Goal: Information Seeking & Learning: Learn about a topic

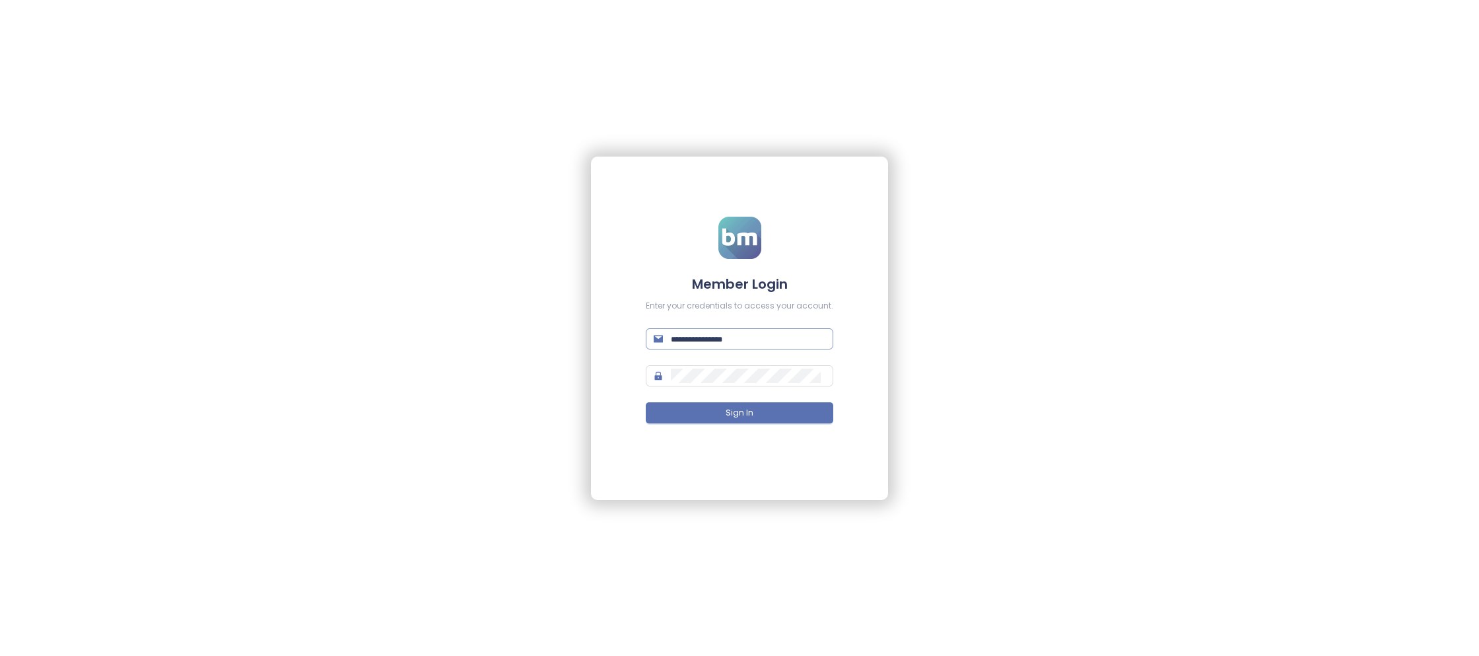
click at [753, 337] on input "text" at bounding box center [748, 338] width 154 height 15
paste input "**********"
type input "**********"
click at [728, 335] on input "**********" at bounding box center [748, 338] width 154 height 15
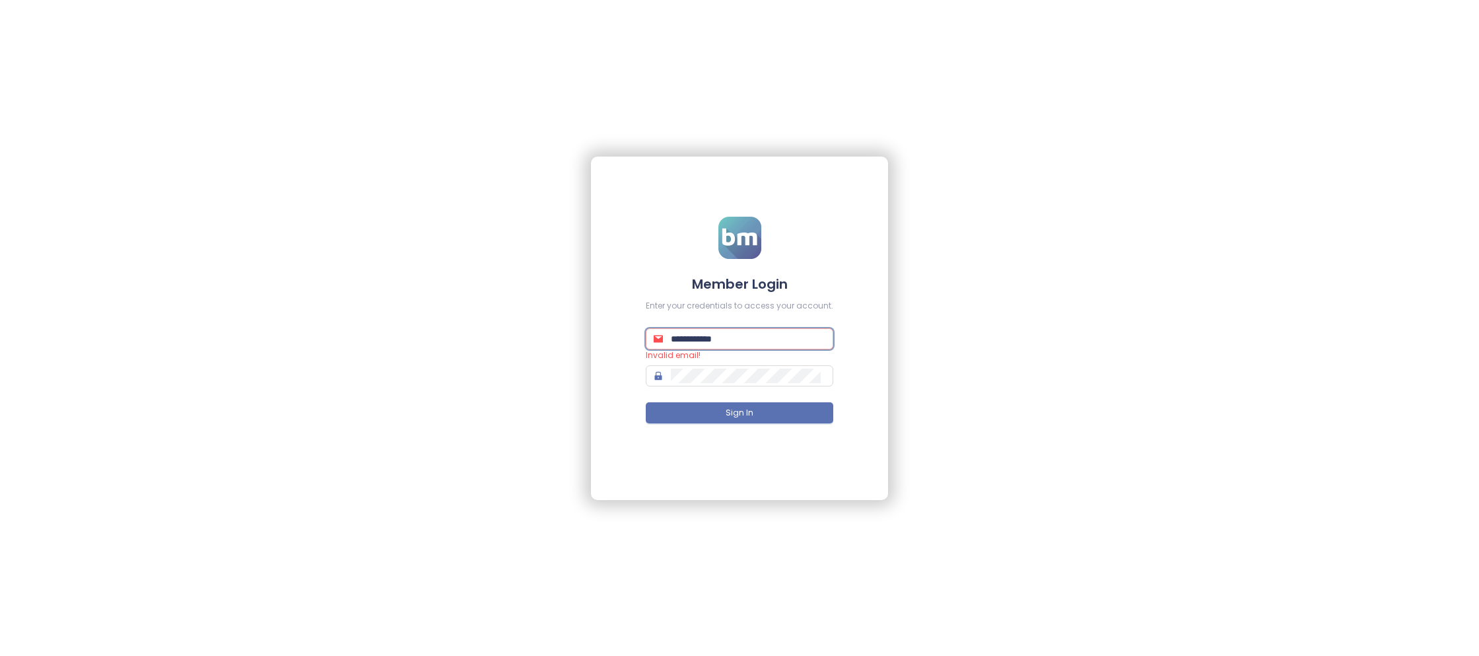
click at [728, 335] on input "**********" at bounding box center [748, 338] width 154 height 15
click at [698, 341] on input "text" at bounding box center [748, 338] width 154 height 15
type input "**********"
click at [735, 413] on span "Sign In" at bounding box center [739, 413] width 28 height 13
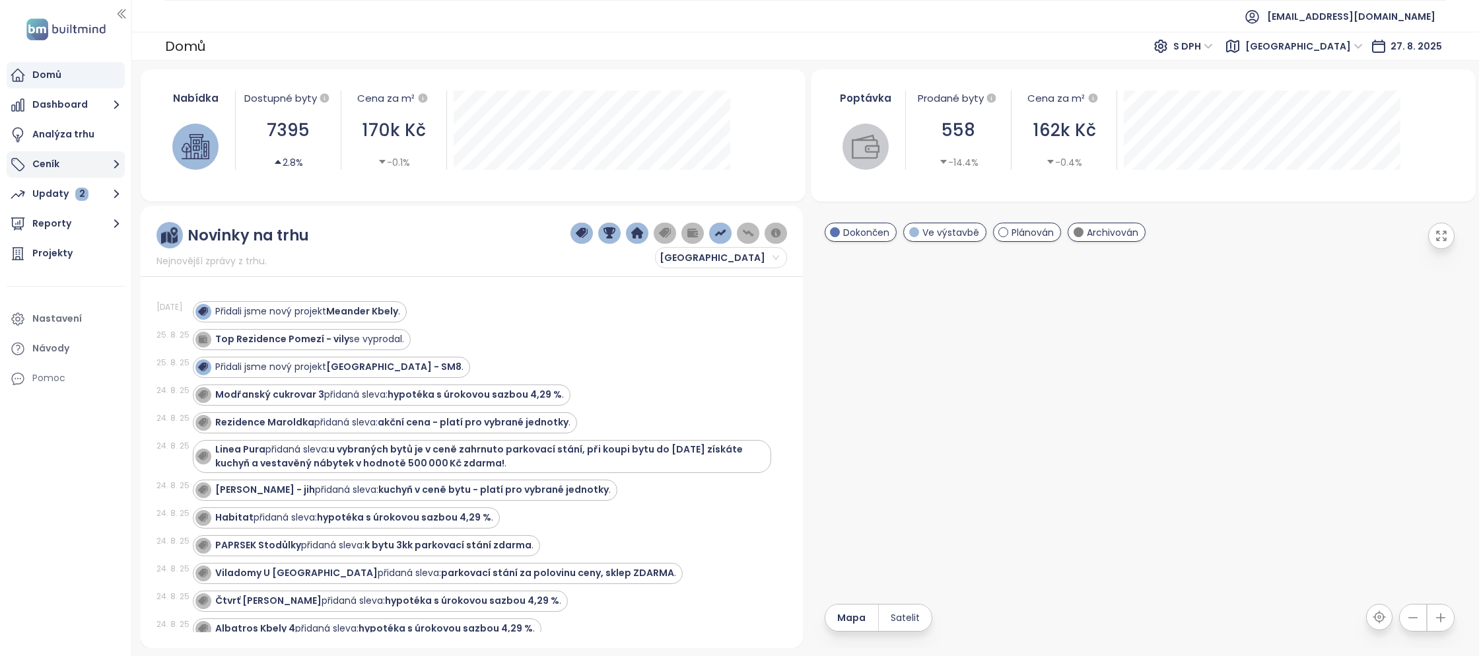
click at [37, 164] on button "Ceník" at bounding box center [66, 164] width 118 height 26
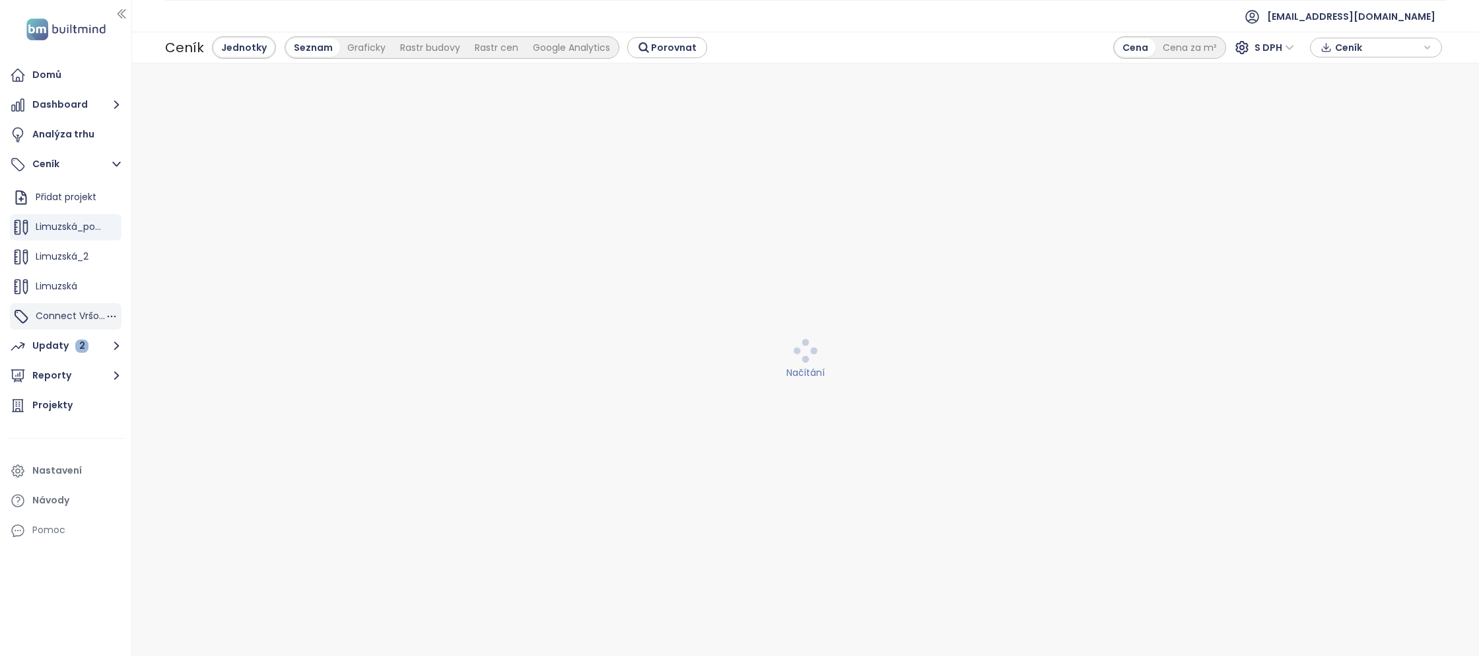
click at [71, 314] on span "Connect Vršovice 5,7,8,9" at bounding box center [93, 315] width 114 height 13
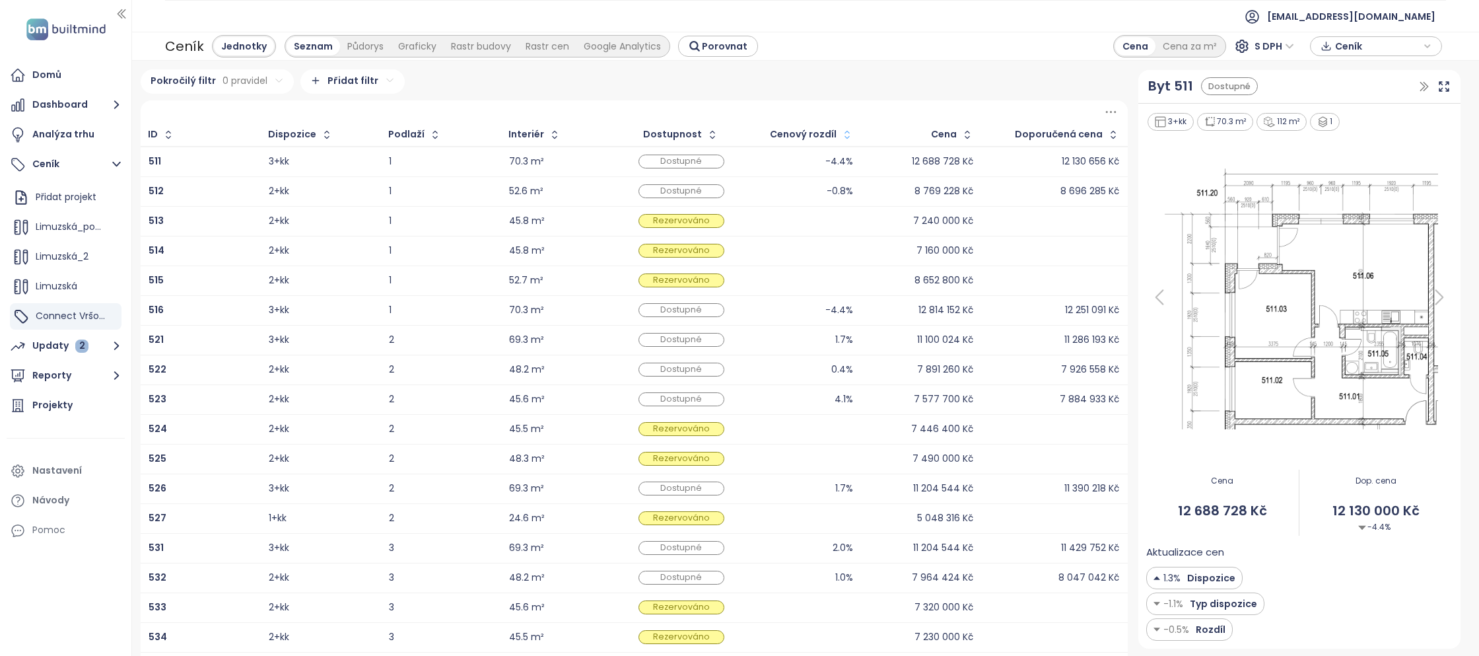
click at [842, 134] on button "button" at bounding box center [845, 134] width 18 height 21
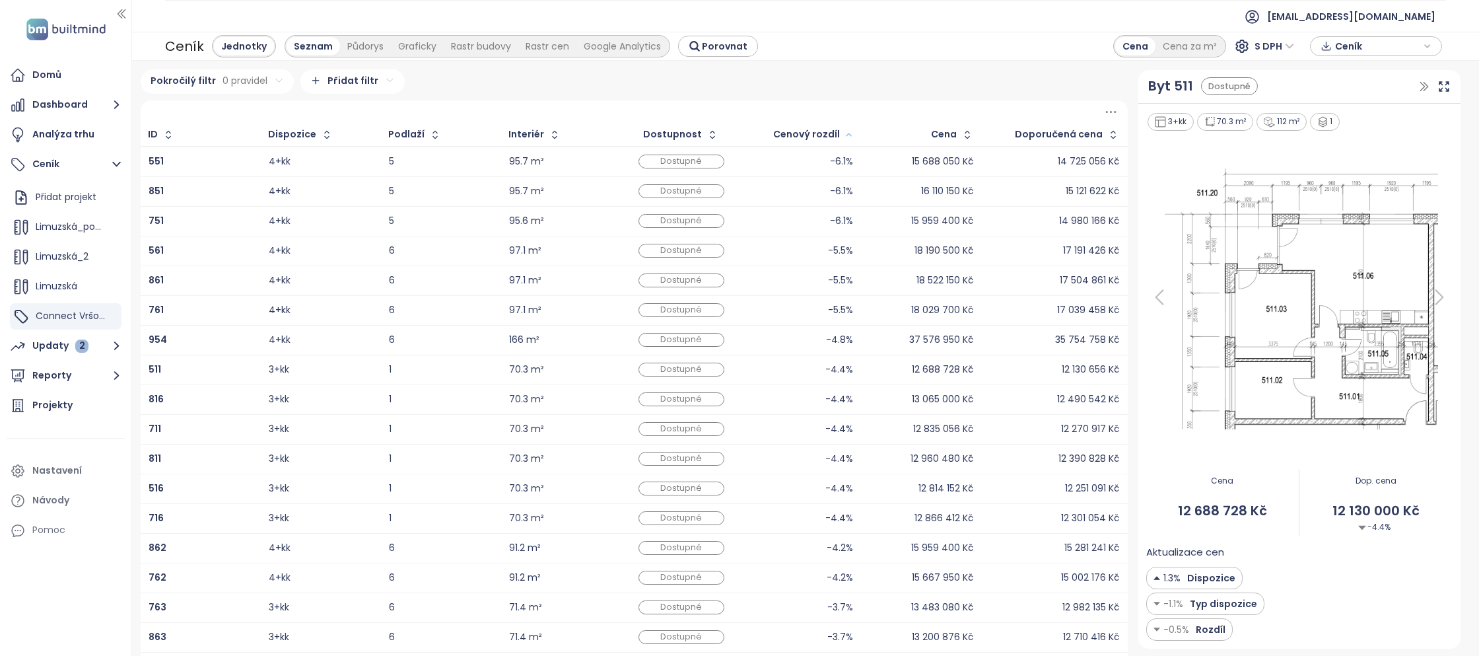
click at [843, 134] on button "button" at bounding box center [847, 134] width 15 height 21
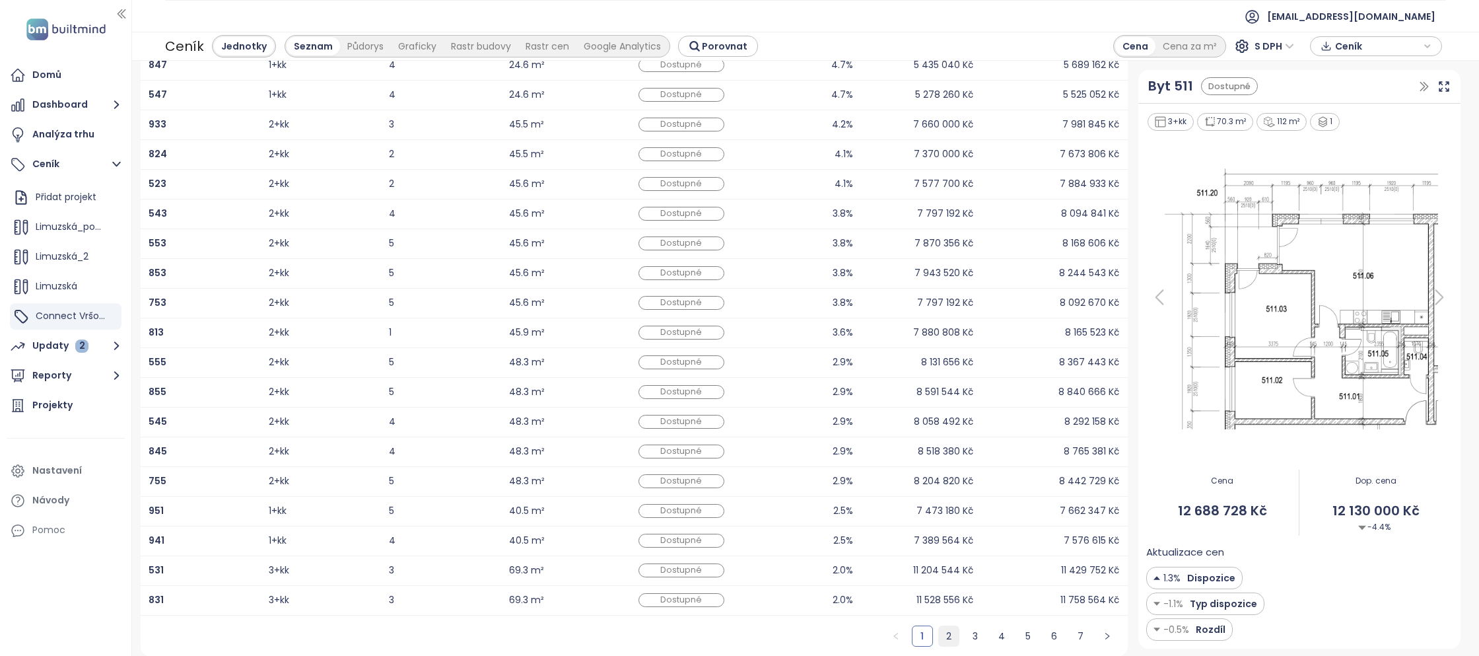
click at [946, 630] on link "2" at bounding box center [949, 636] width 20 height 20
click at [974, 634] on link "3" at bounding box center [975, 636] width 20 height 20
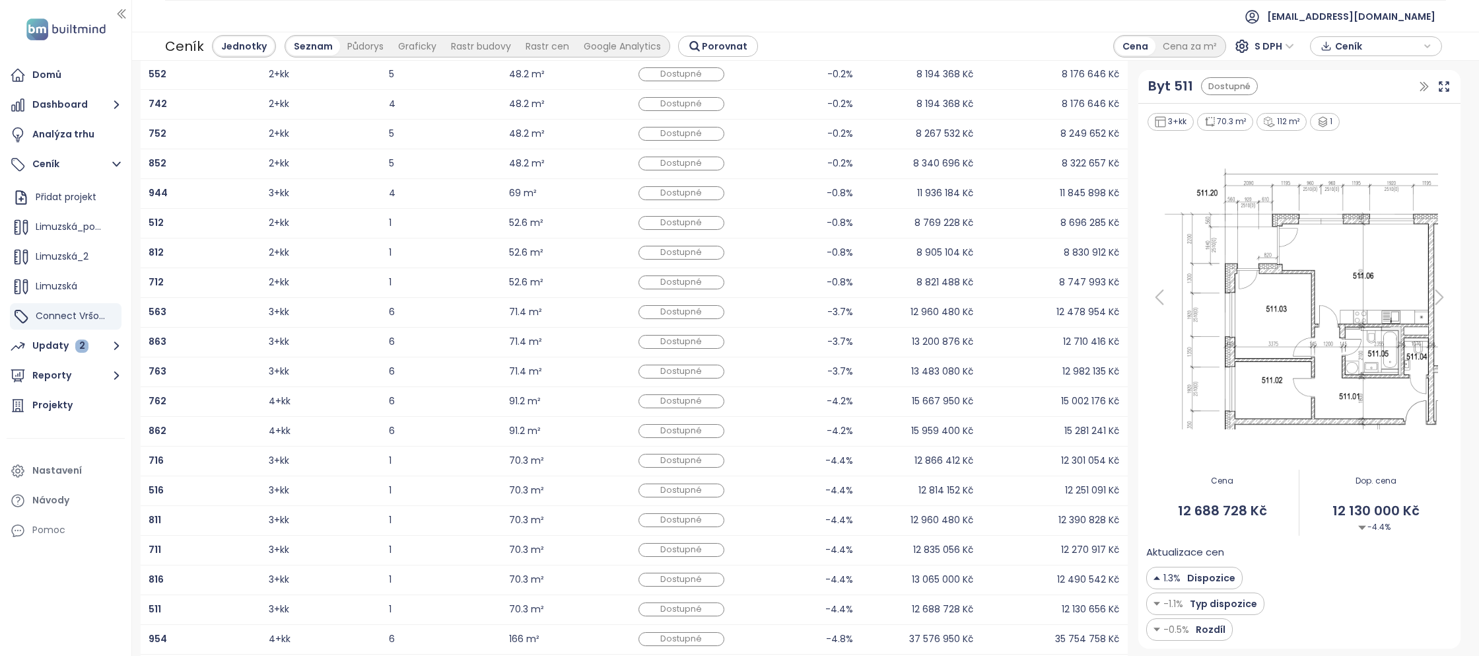
scroll to position [81, 0]
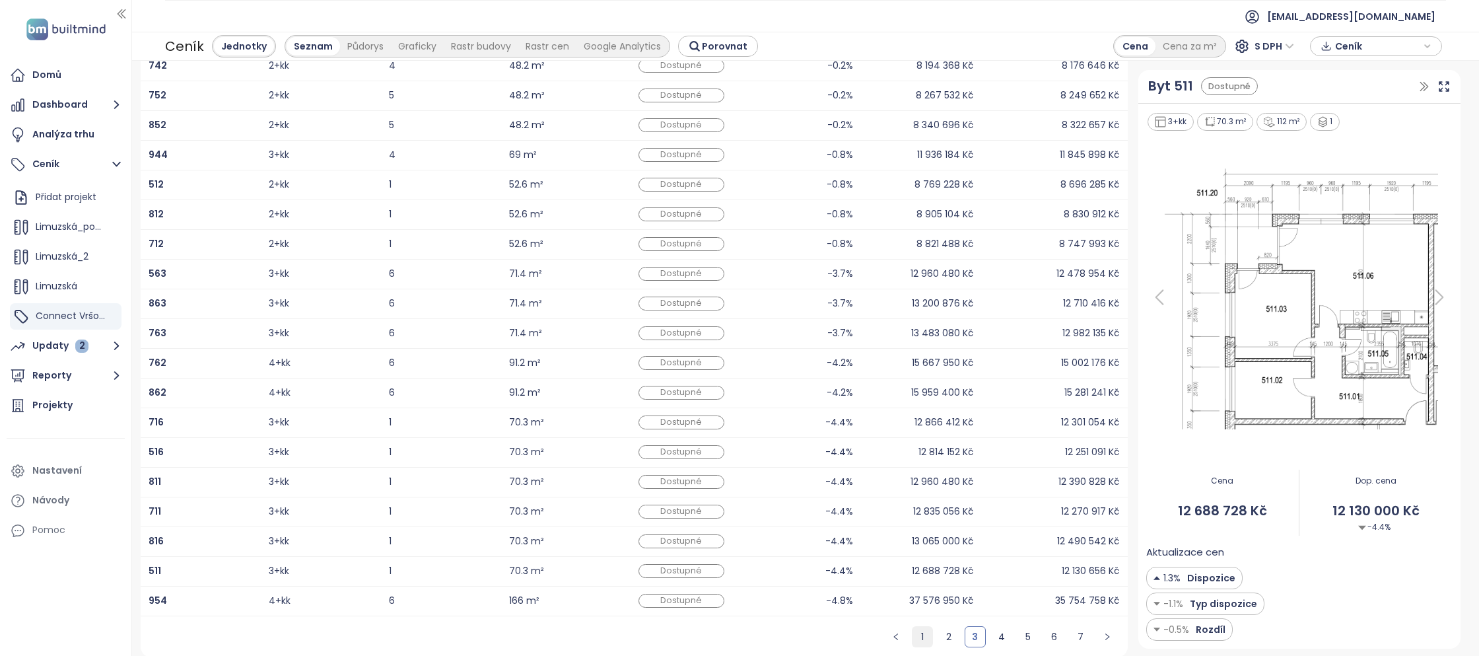
click at [916, 630] on link "1" at bounding box center [922, 636] width 20 height 20
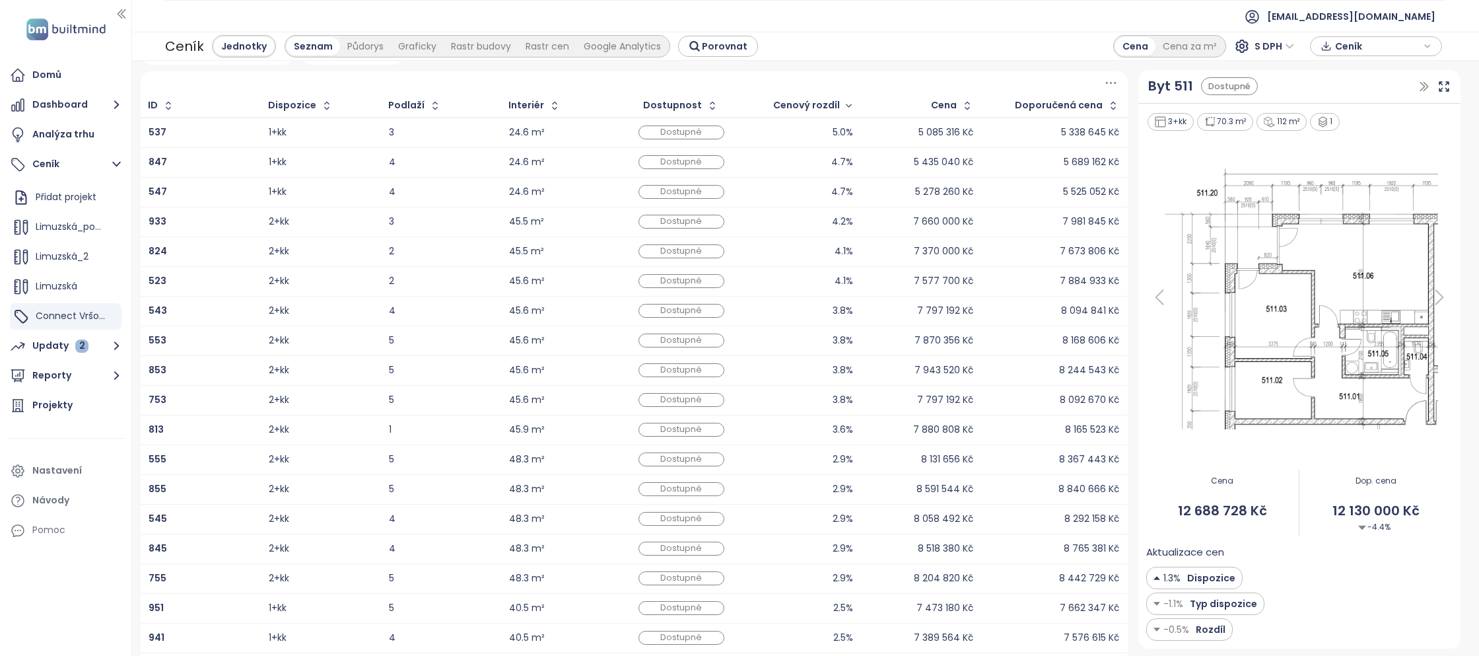
scroll to position [126, 0]
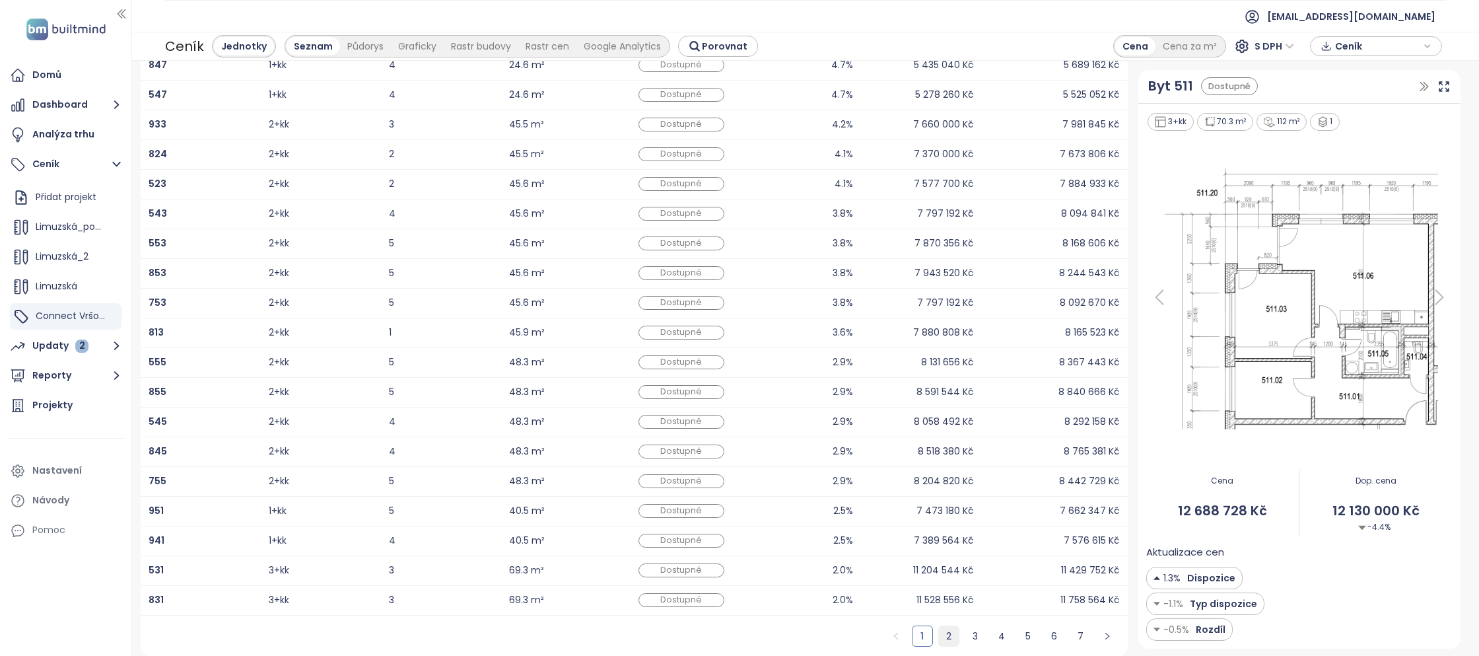
click at [945, 633] on link "2" at bounding box center [949, 636] width 20 height 20
click at [968, 628] on link "3" at bounding box center [975, 636] width 20 height 20
click at [300, 277] on div "3+kk" at bounding box center [321, 273] width 104 height 16
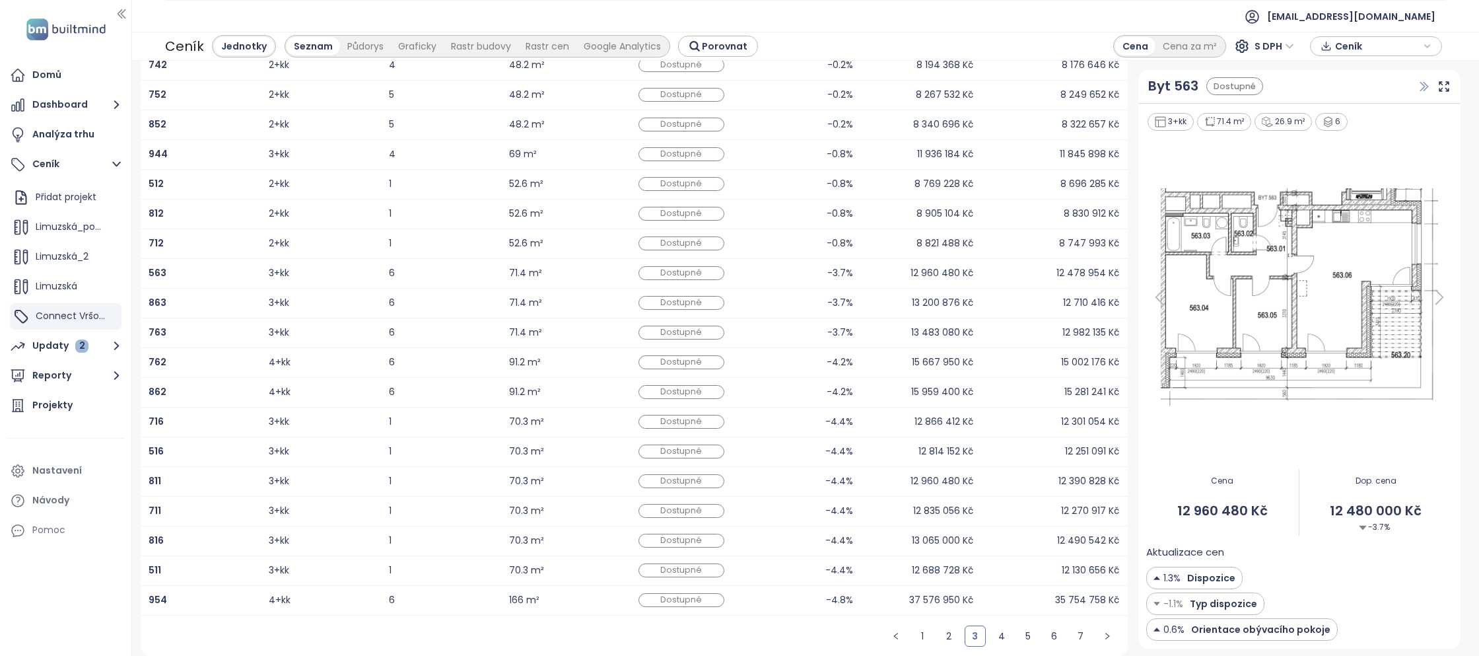
click at [1424, 85] on icon "button" at bounding box center [1423, 86] width 13 height 13
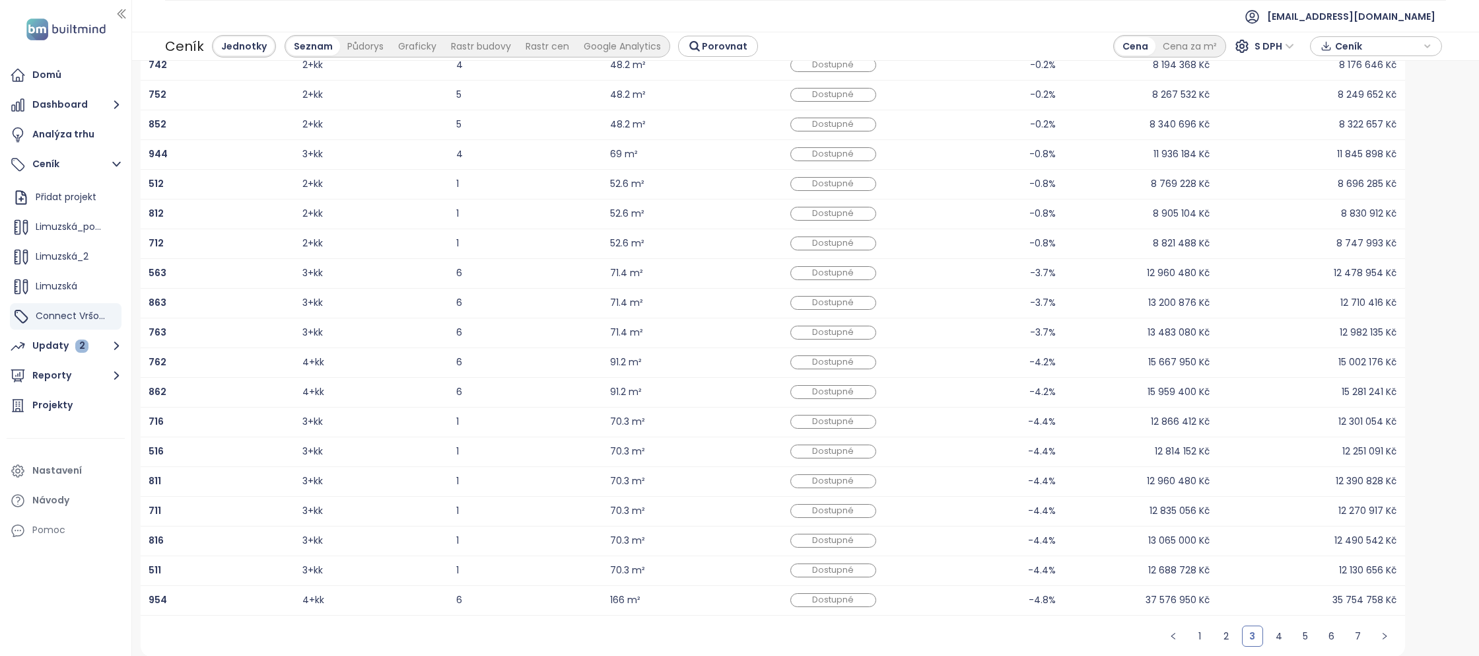
click at [232, 276] on div "563" at bounding box center [217, 273] width 137 height 16
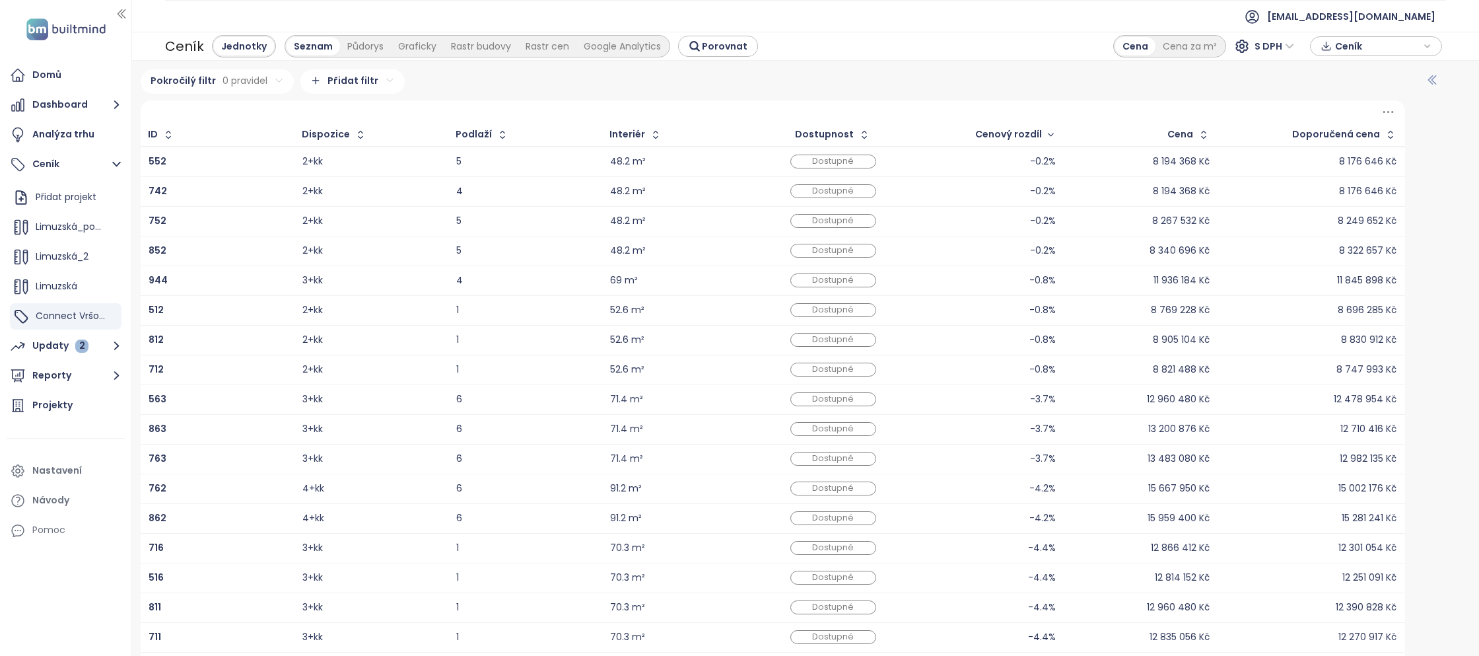
click at [1440, 83] on button "button" at bounding box center [1431, 79] width 33 height 21
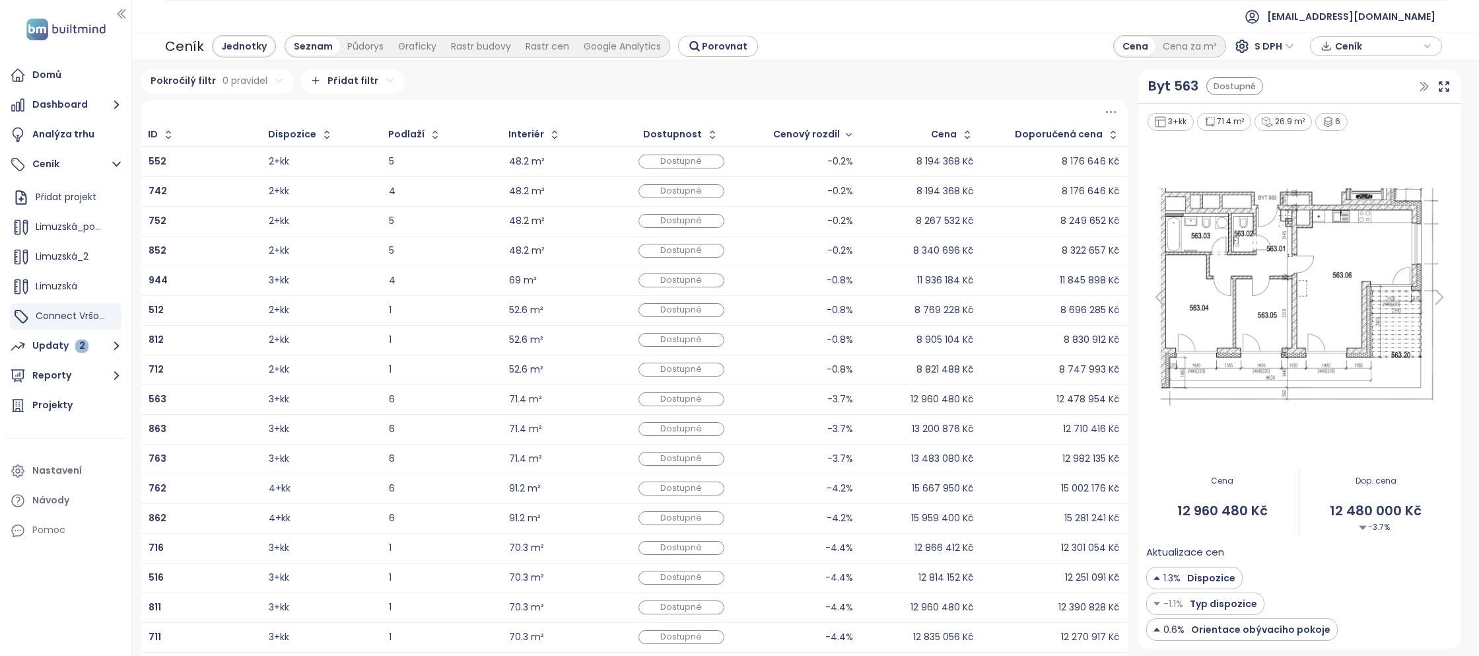
scroll to position [126, 0]
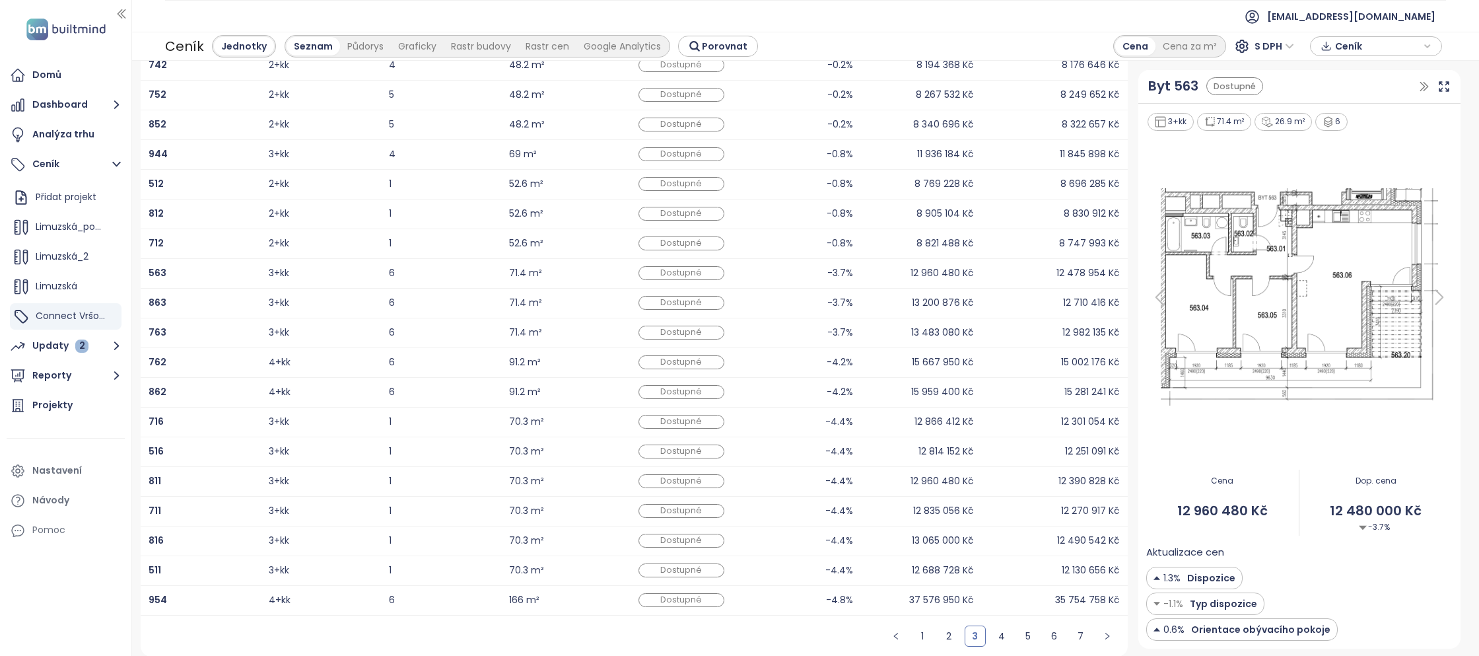
click at [1267, 265] on img at bounding box center [1299, 296] width 306 height 225
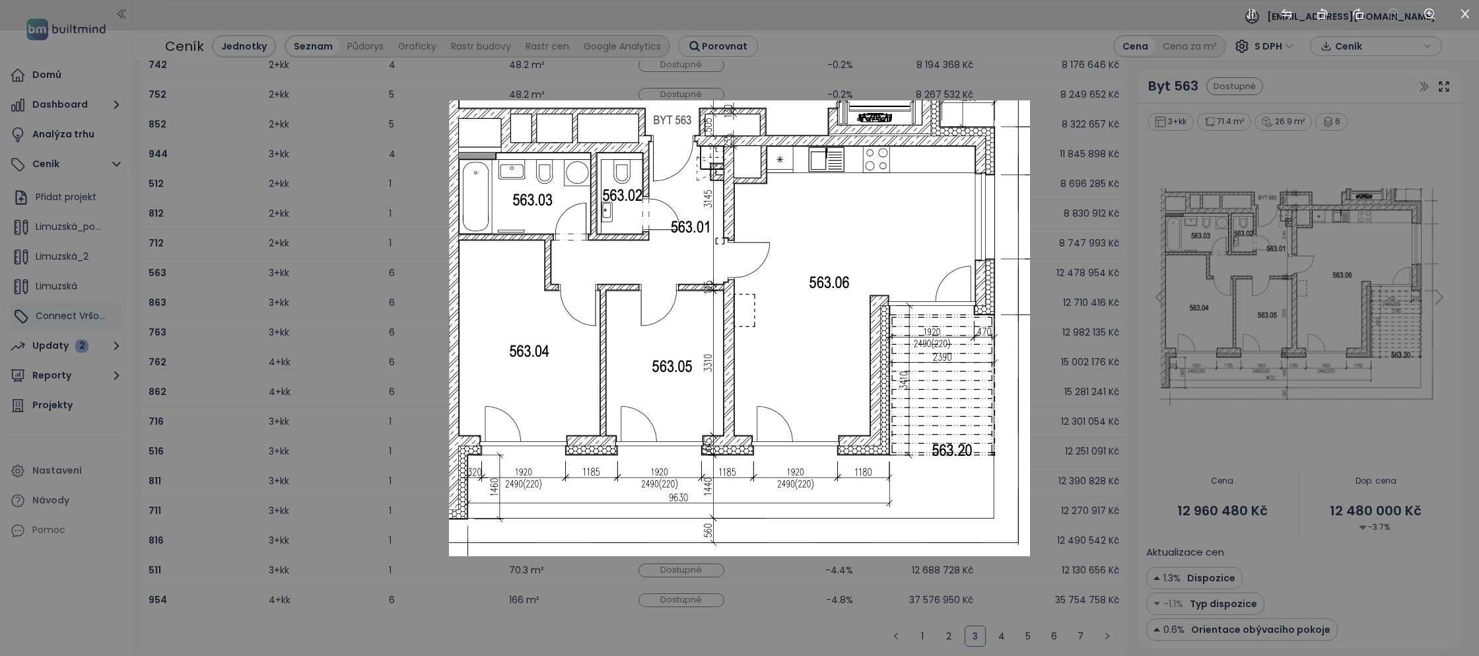
click at [1153, 265] on div at bounding box center [739, 328] width 1479 height 656
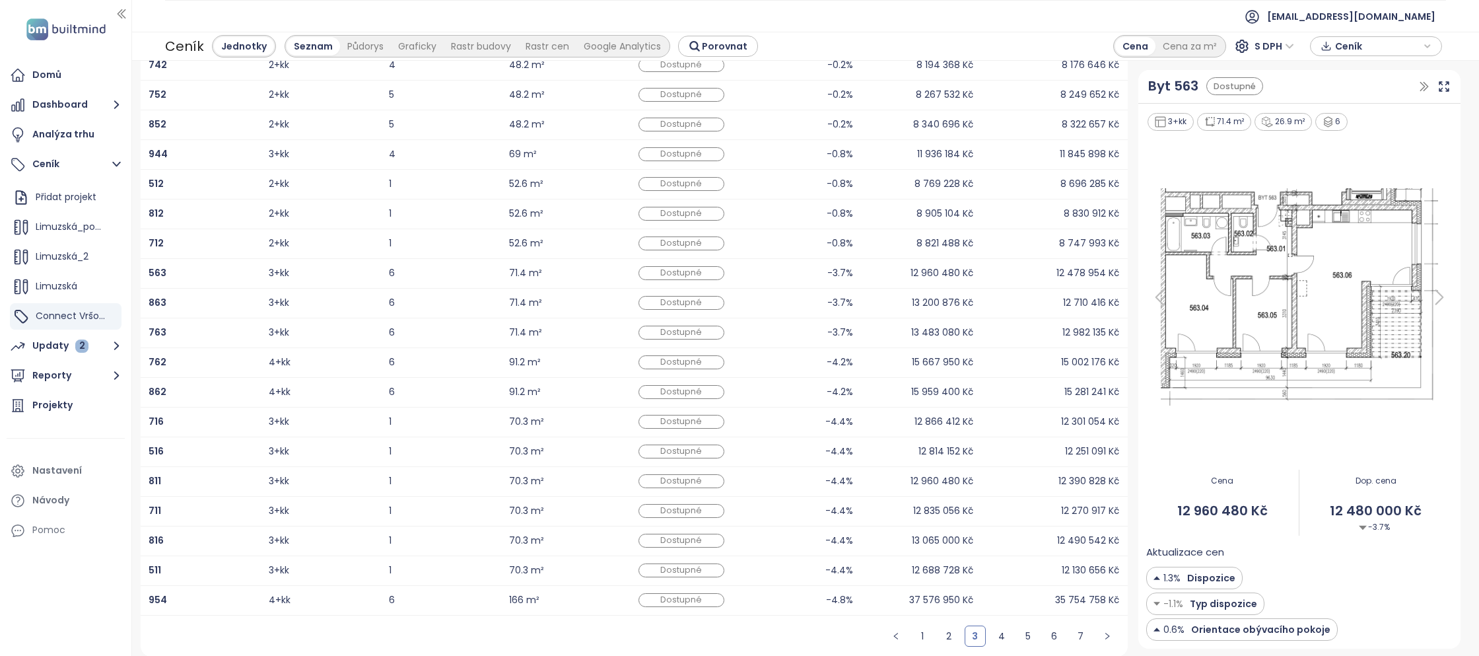
scroll to position [0, 0]
